Goal: Task Accomplishment & Management: Manage account settings

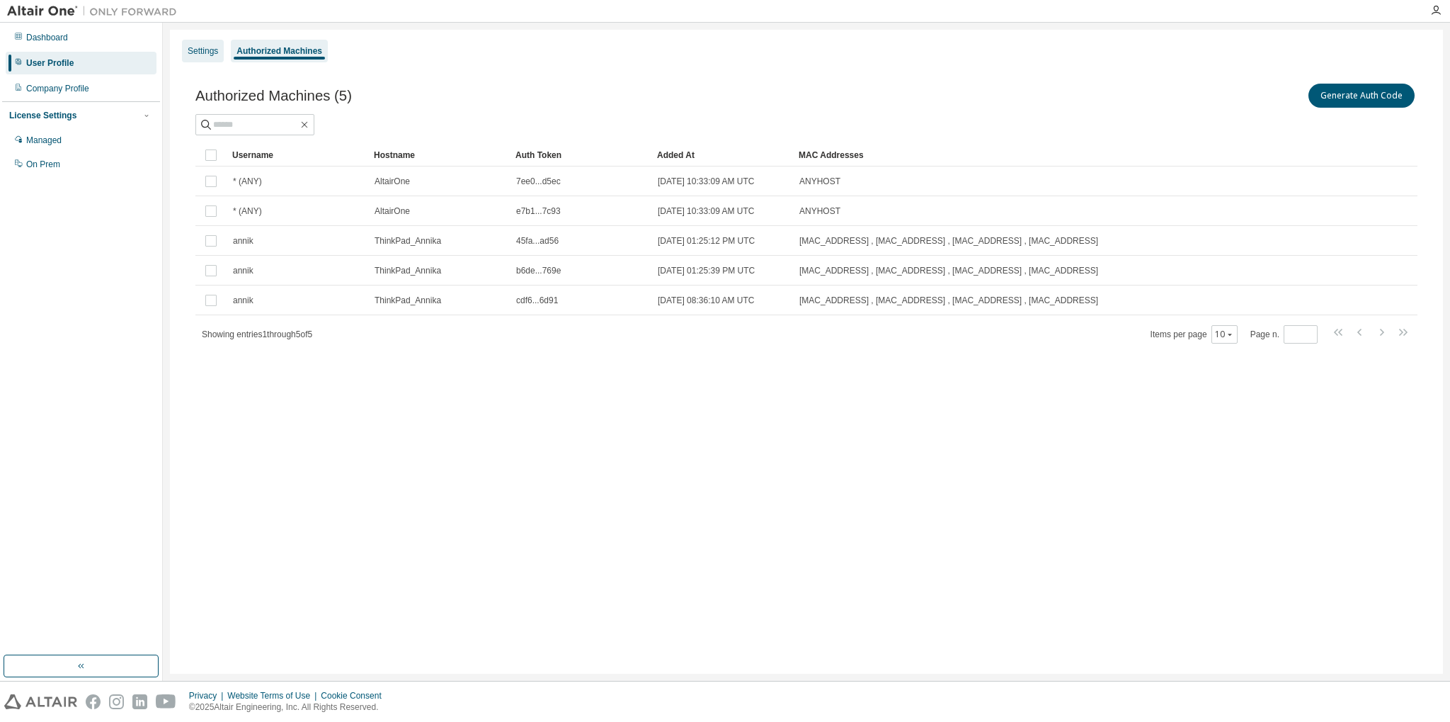
click at [205, 52] on div "Settings" at bounding box center [203, 50] width 30 height 11
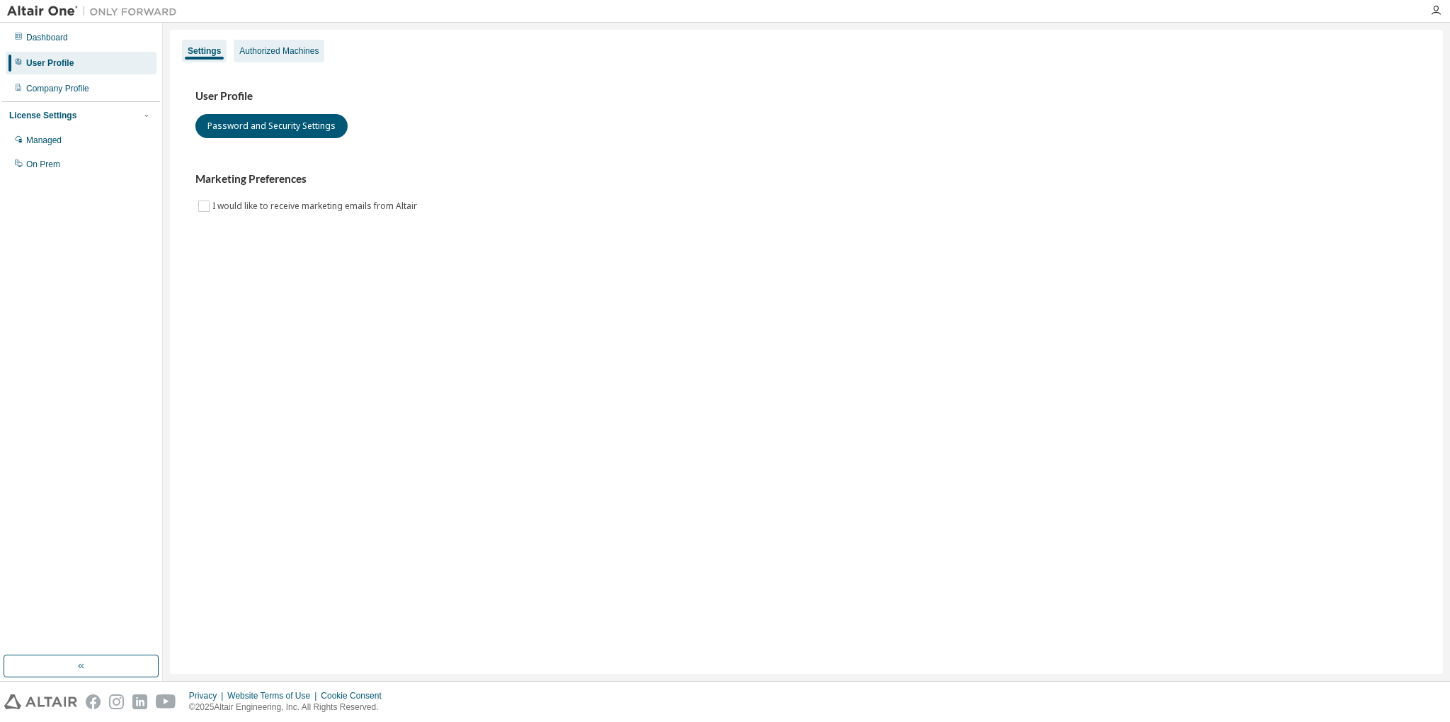
click at [262, 54] on div "Authorized Machines" at bounding box center [278, 50] width 79 height 11
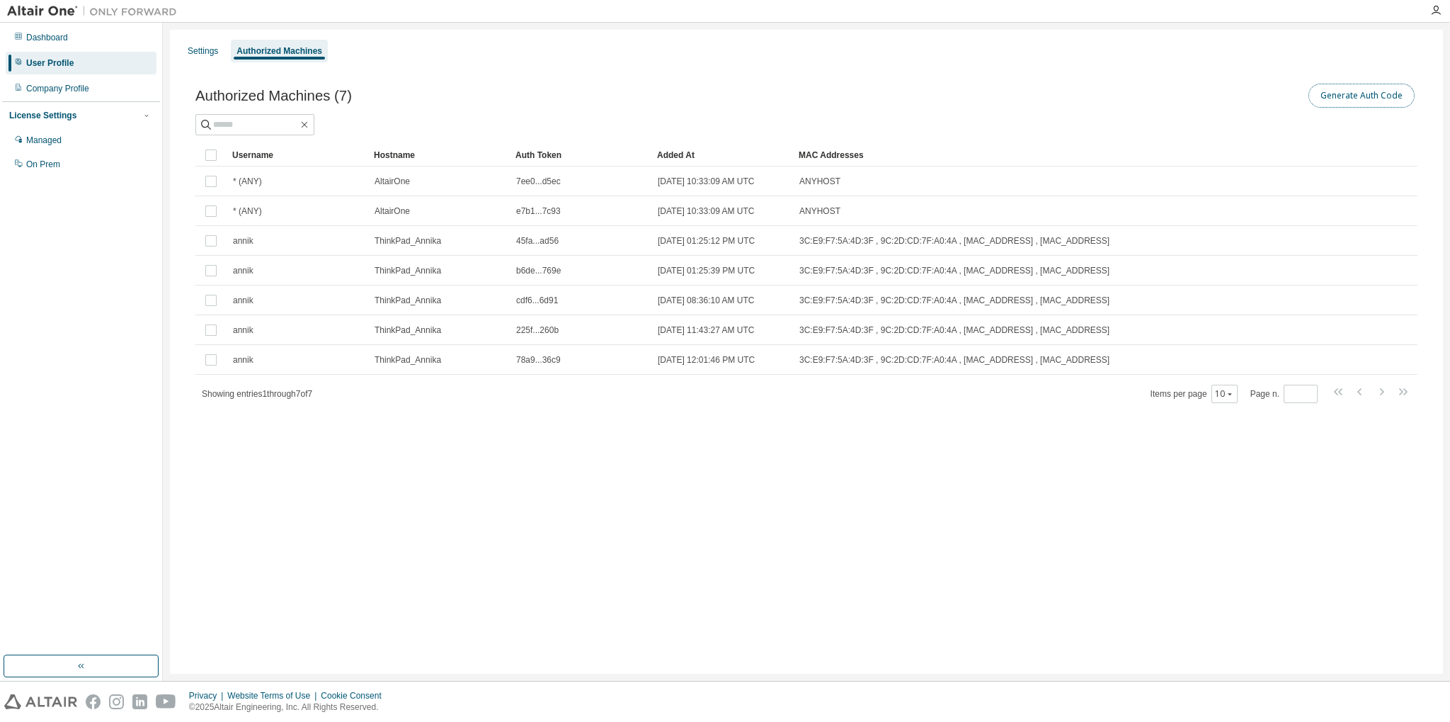
click at [1392, 93] on button "Generate Auth Code" at bounding box center [1362, 96] width 106 height 24
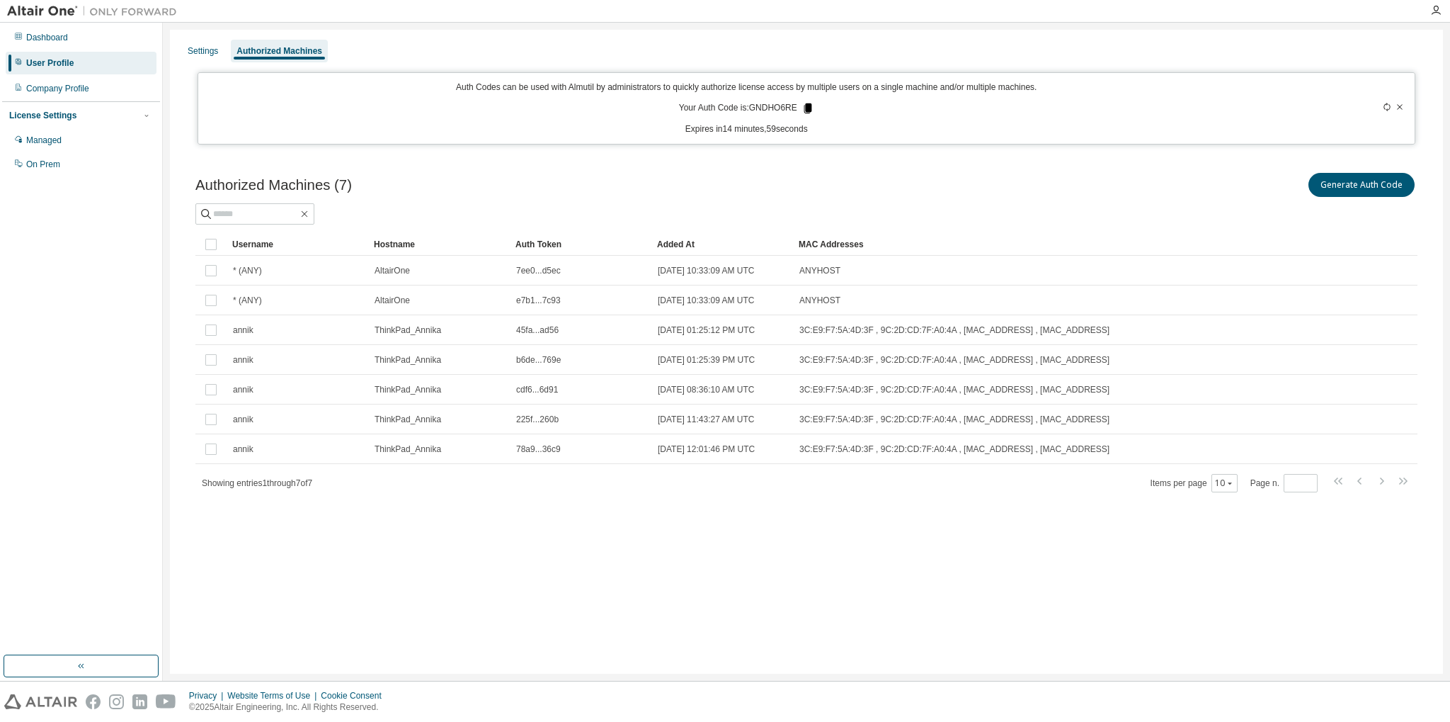
click at [806, 103] on icon at bounding box center [808, 108] width 8 height 10
click at [38, 161] on div "On Prem" at bounding box center [43, 164] width 34 height 11
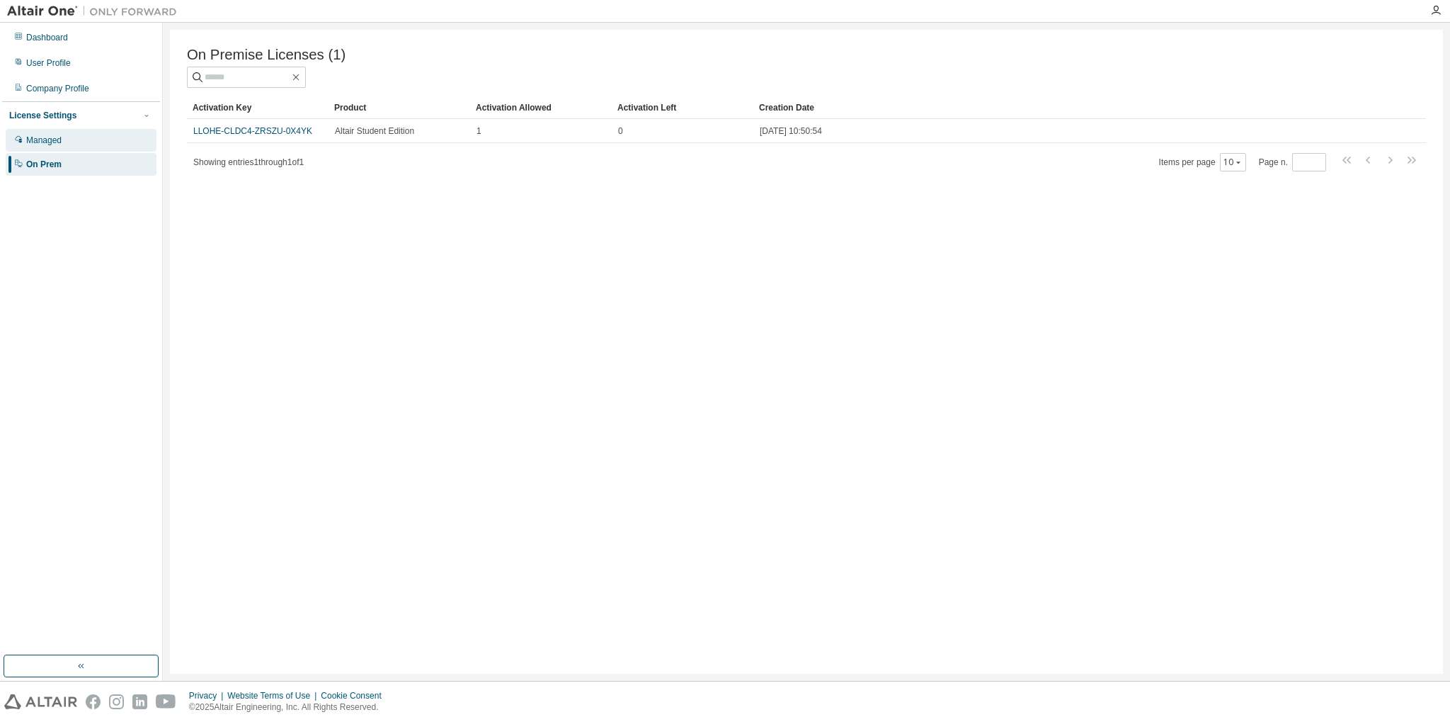
click at [47, 134] on div "Managed" at bounding box center [81, 140] width 151 height 23
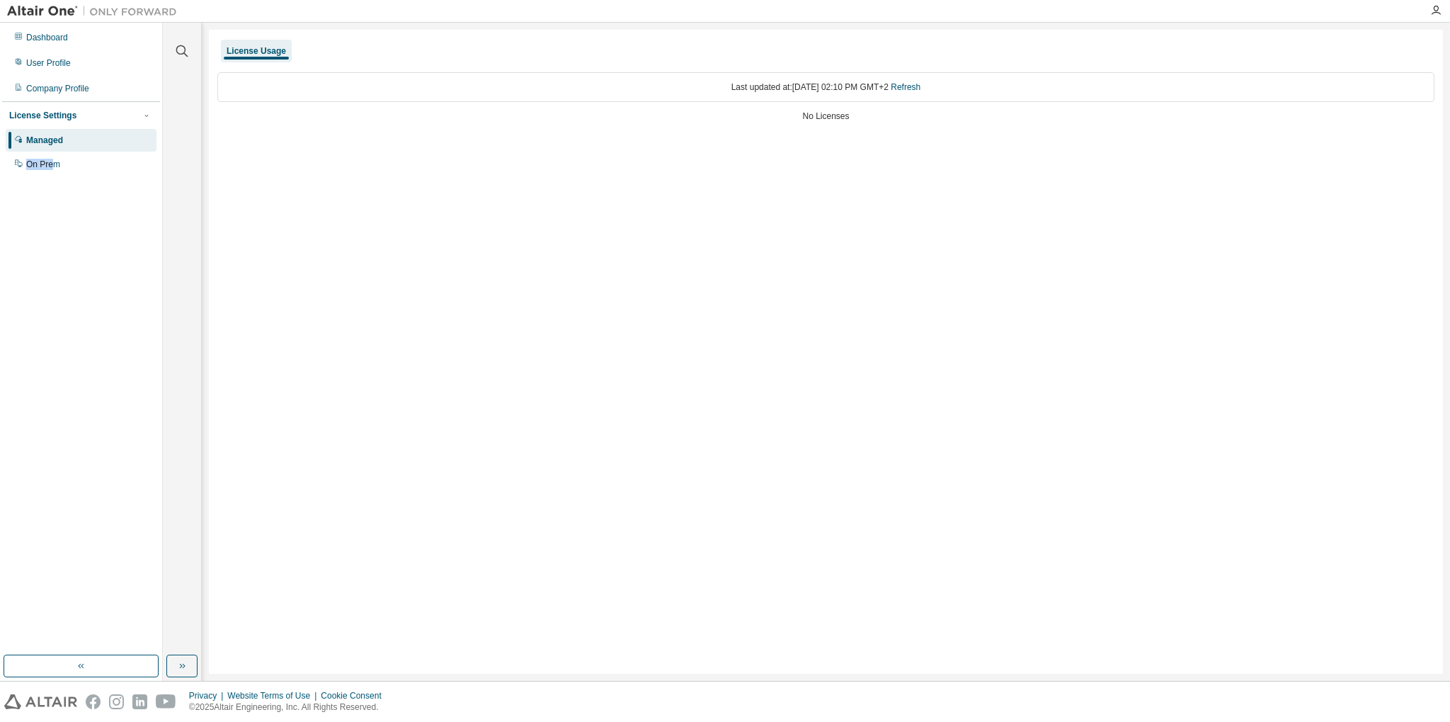
click at [53, 153] on div "Managed On Prem" at bounding box center [81, 152] width 158 height 47
click at [61, 166] on div "On Prem" at bounding box center [81, 164] width 151 height 23
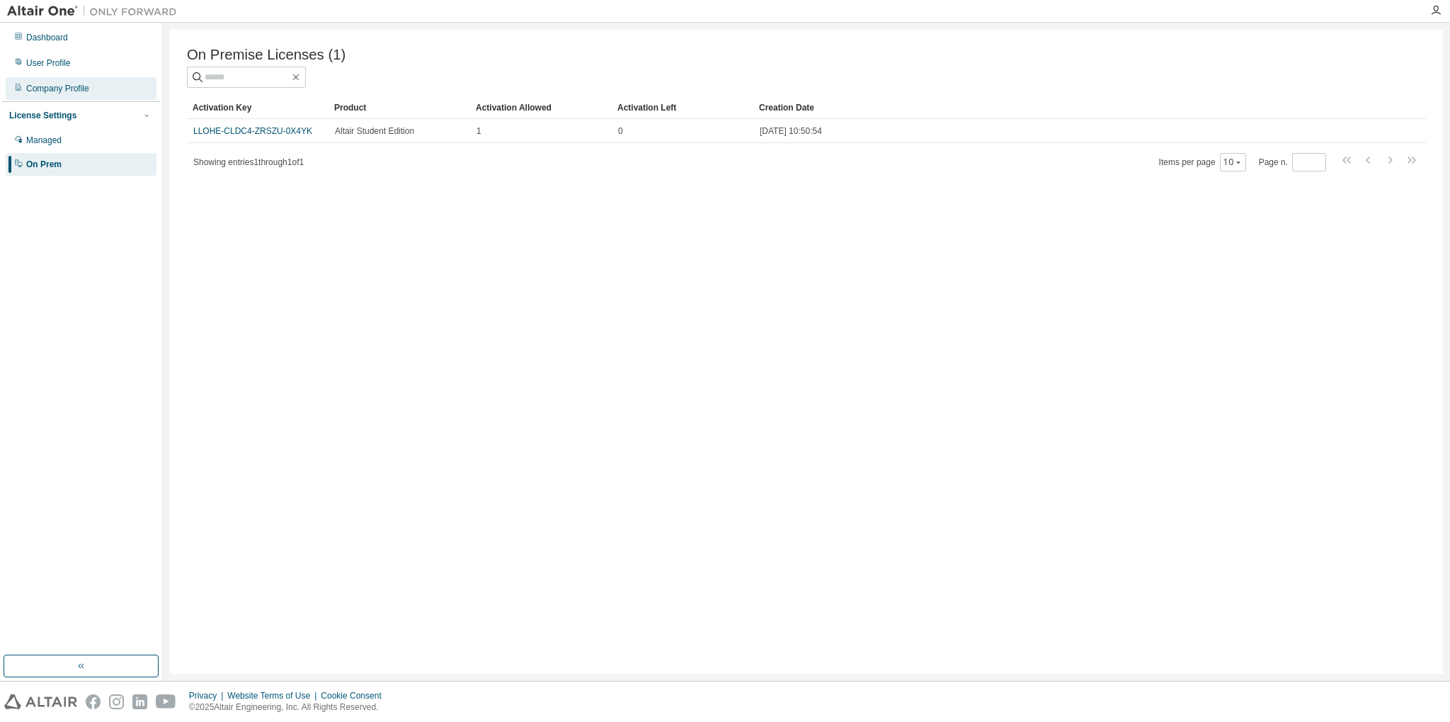
click at [59, 88] on div "Company Profile" at bounding box center [57, 88] width 63 height 11
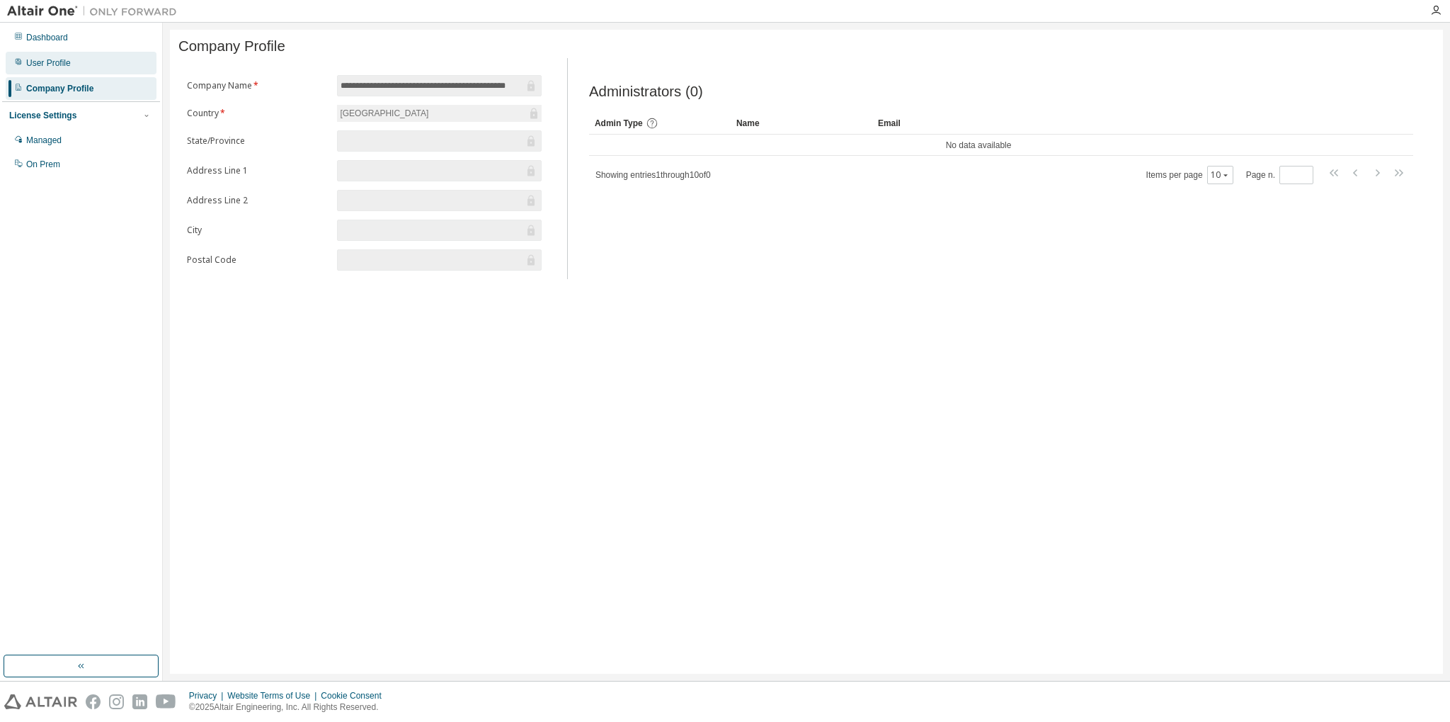
click at [62, 72] on div "User Profile" at bounding box center [81, 63] width 151 height 23
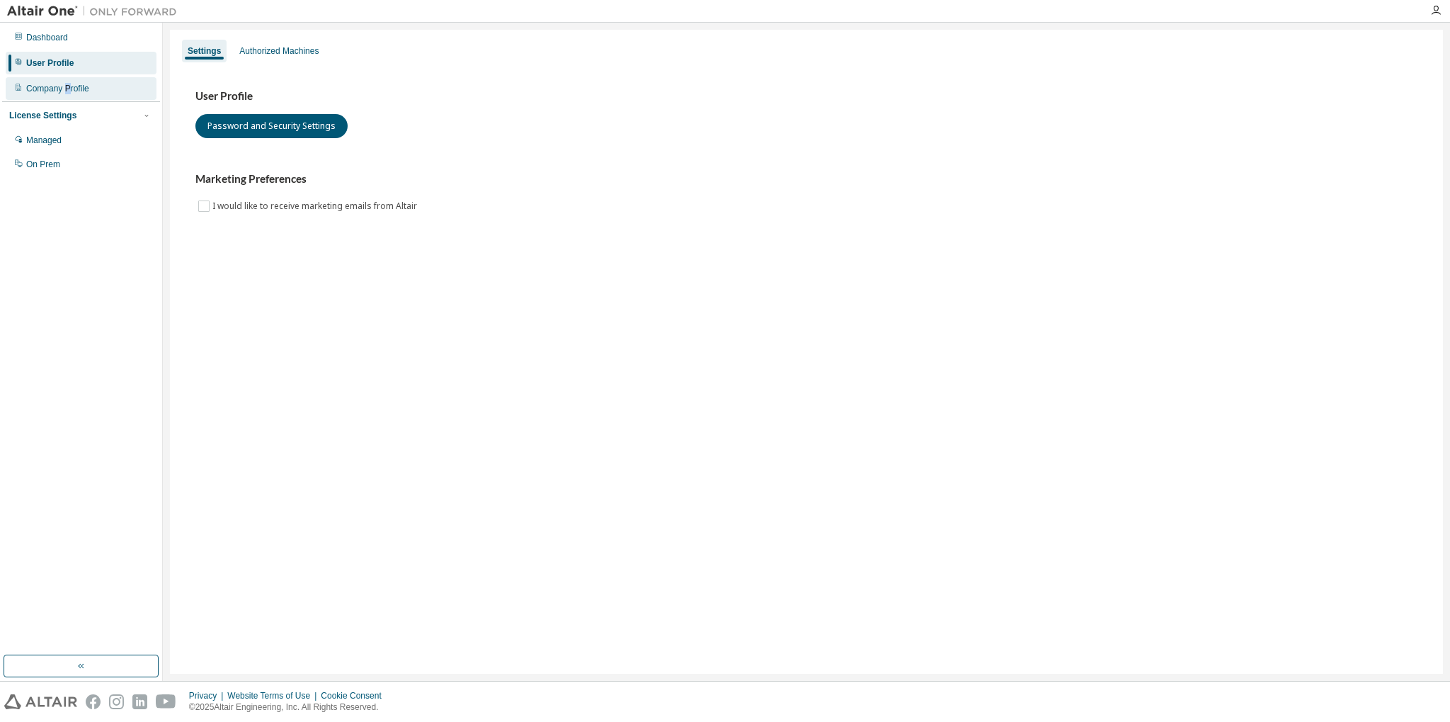
click at [67, 87] on div "Company Profile" at bounding box center [81, 88] width 151 height 23
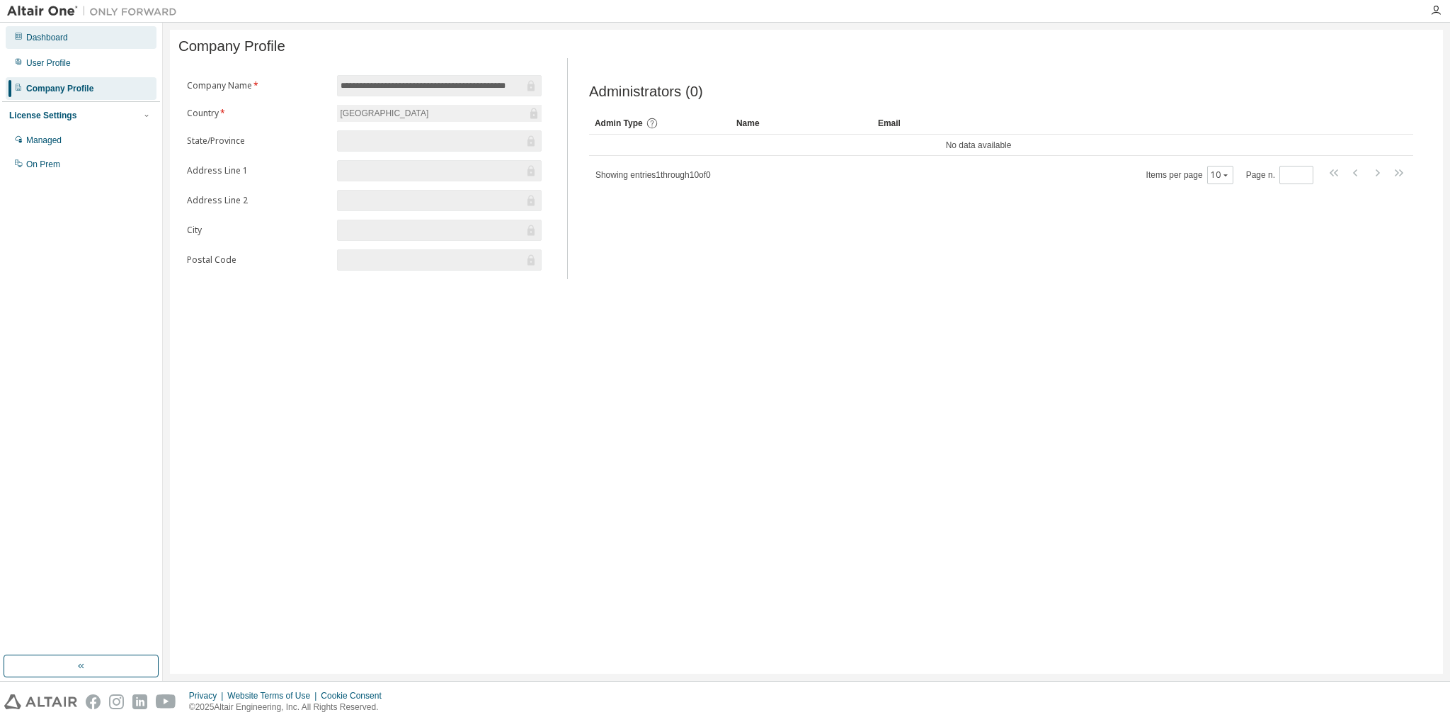
click at [67, 47] on div "Dashboard" at bounding box center [81, 37] width 151 height 23
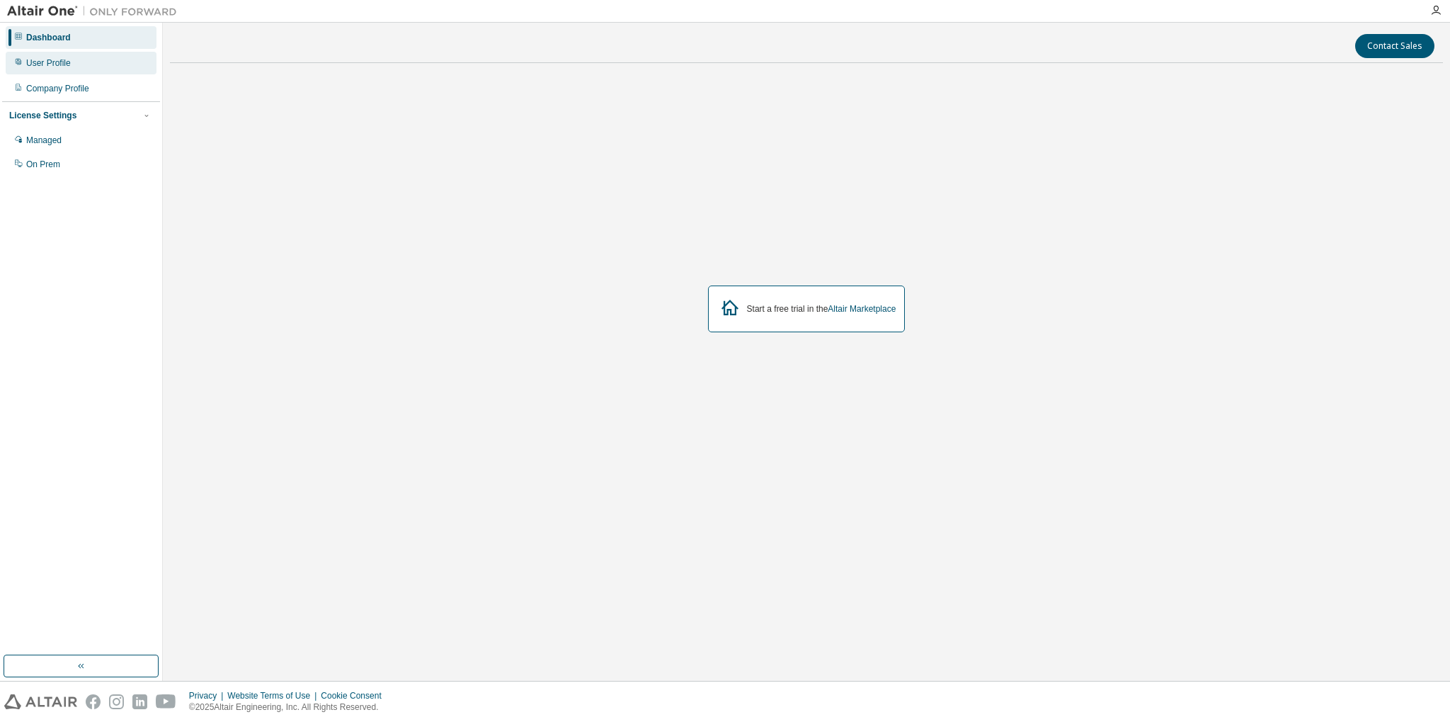
click at [67, 62] on div "User Profile" at bounding box center [48, 62] width 45 height 11
